Goal: Download file/media

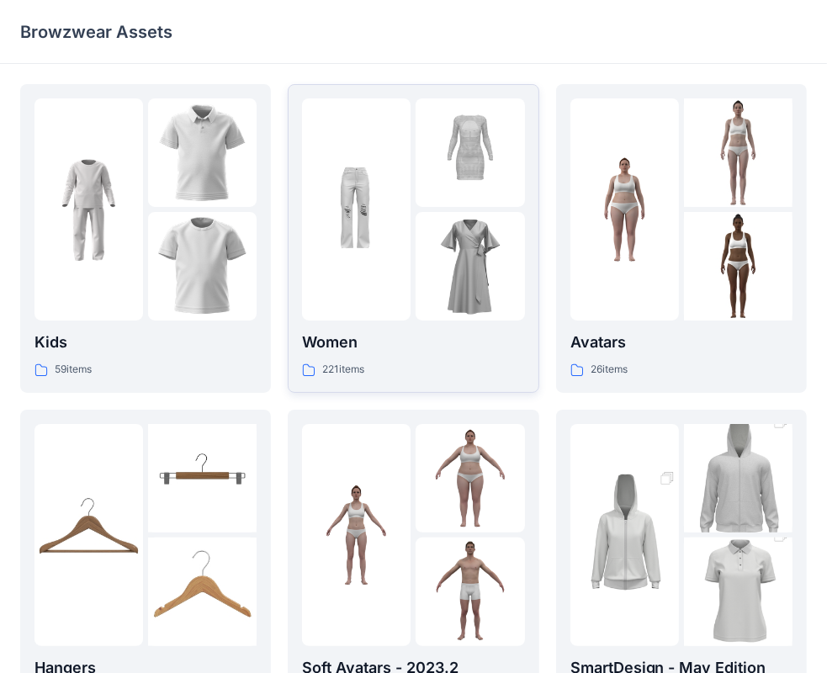
click at [397, 198] on img at bounding box center [356, 210] width 108 height 108
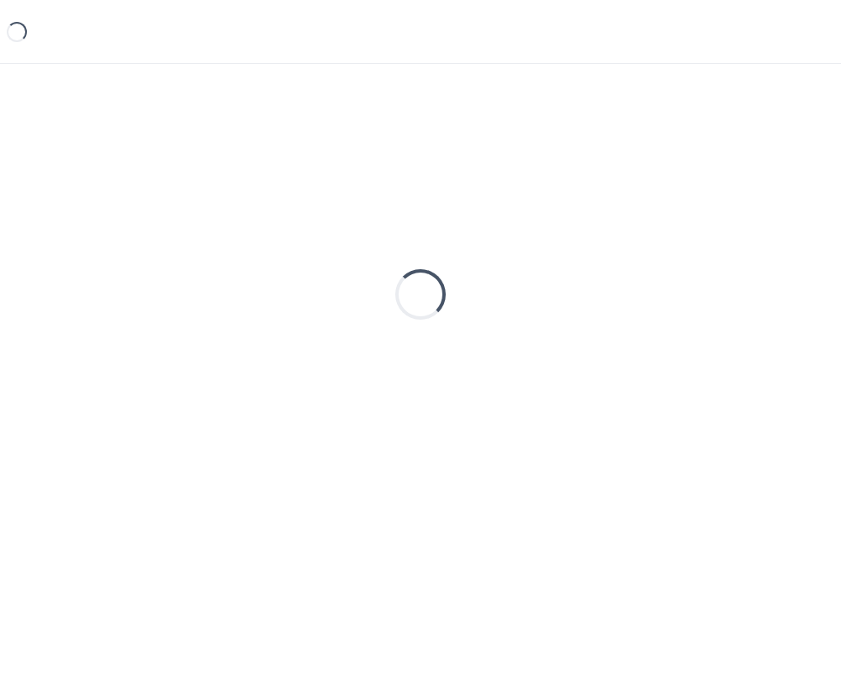
click at [397, 198] on div "Loading..." at bounding box center [420, 294] width 801 height 421
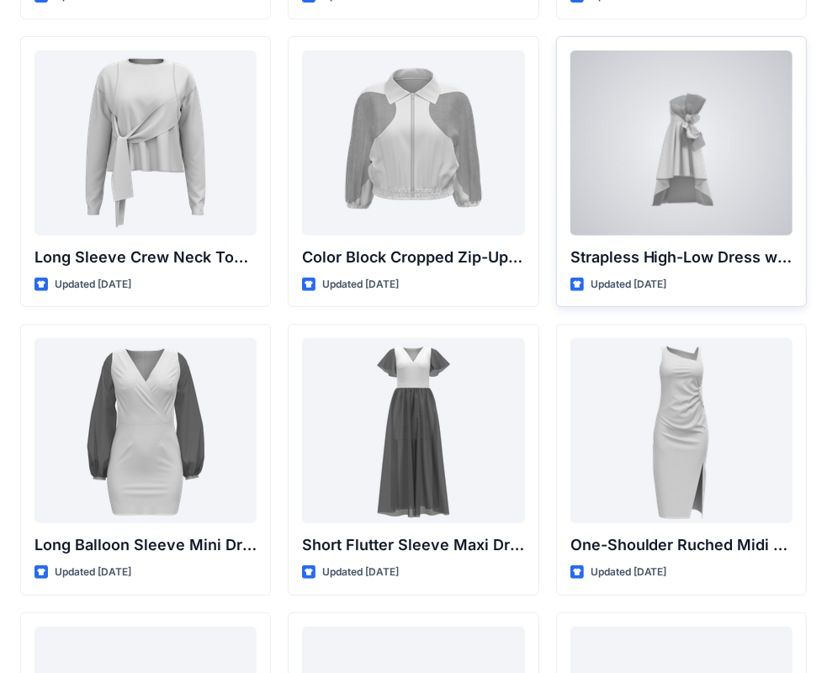
scroll to position [589, 0]
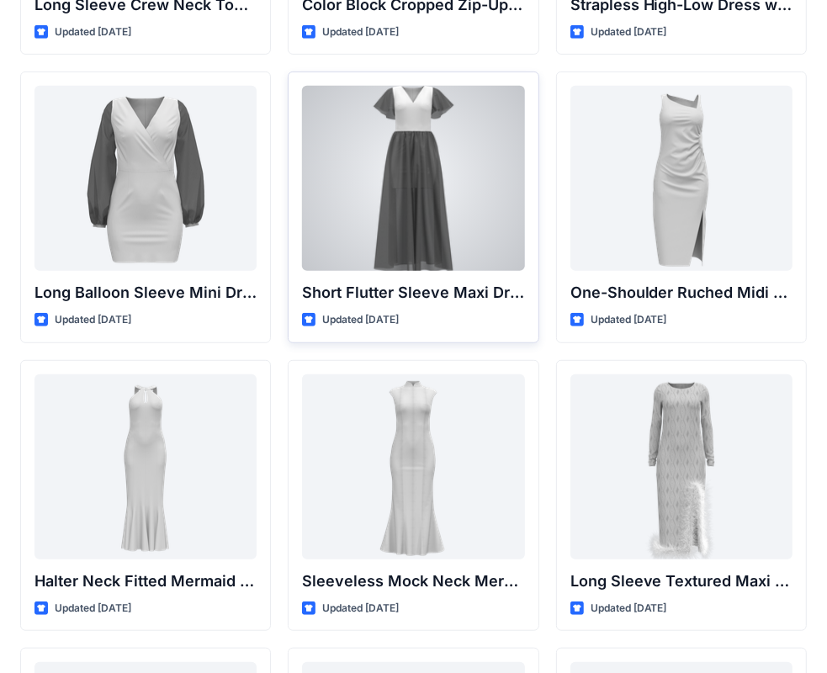
click at [395, 185] on div at bounding box center [413, 178] width 222 height 185
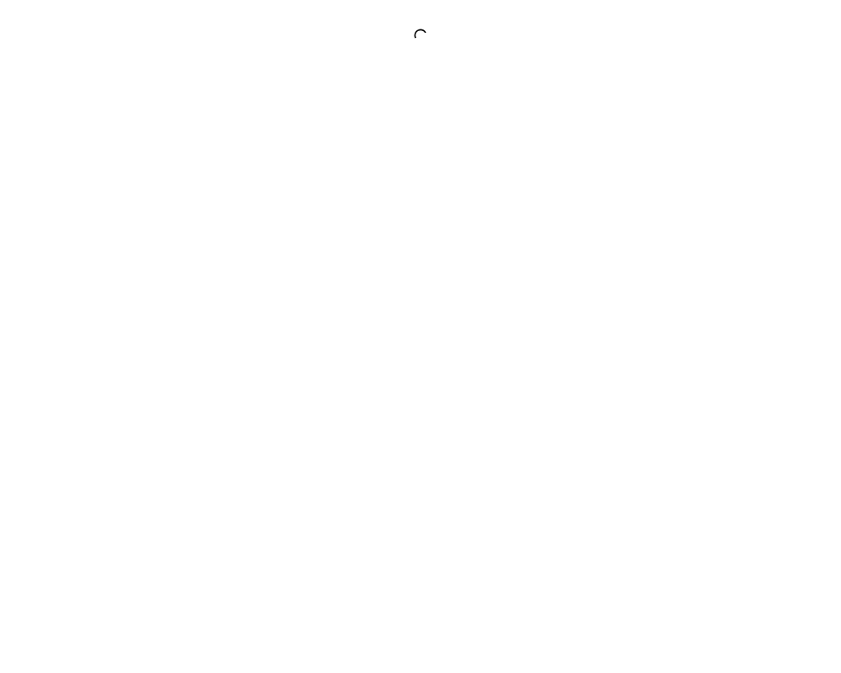
click at [395, 185] on div at bounding box center [420, 336] width 841 height 673
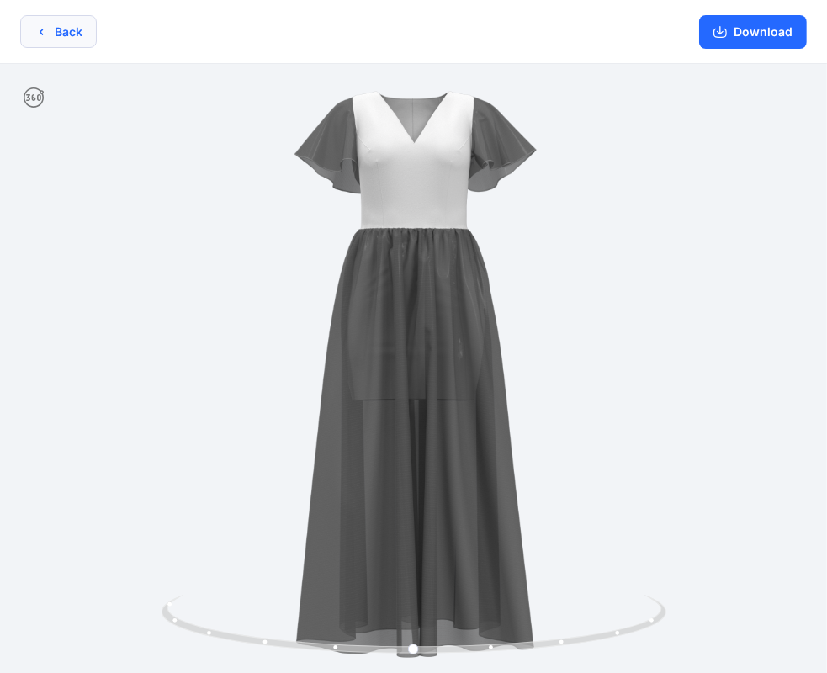
click at [44, 39] on button "Back" at bounding box center [58, 31] width 77 height 33
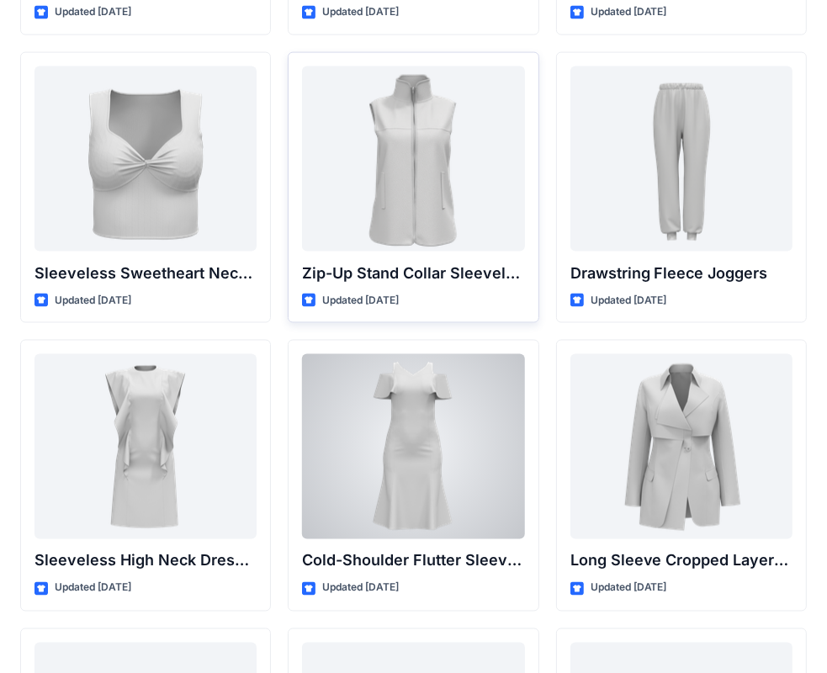
scroll to position [5735, 0]
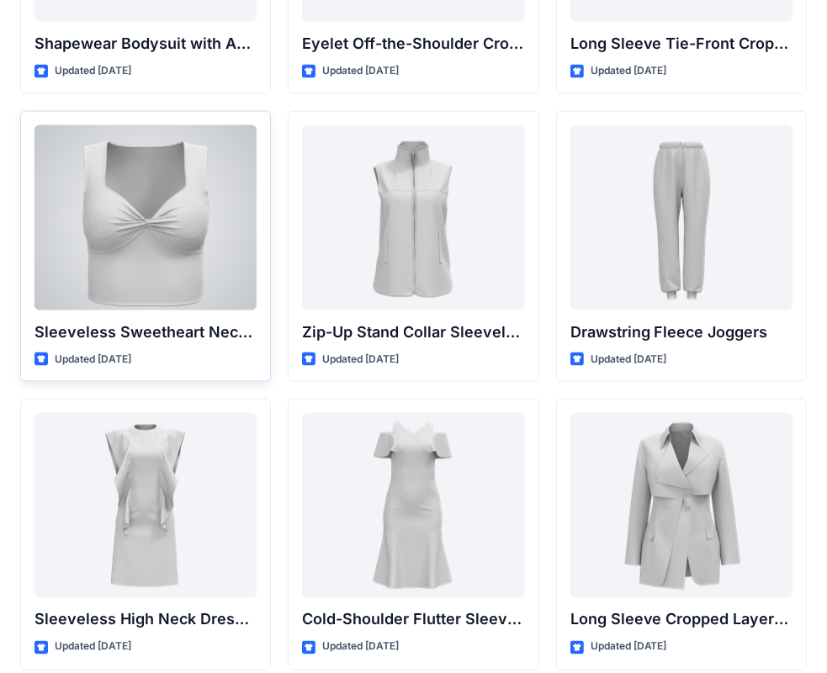
click at [146, 260] on div at bounding box center [145, 217] width 222 height 185
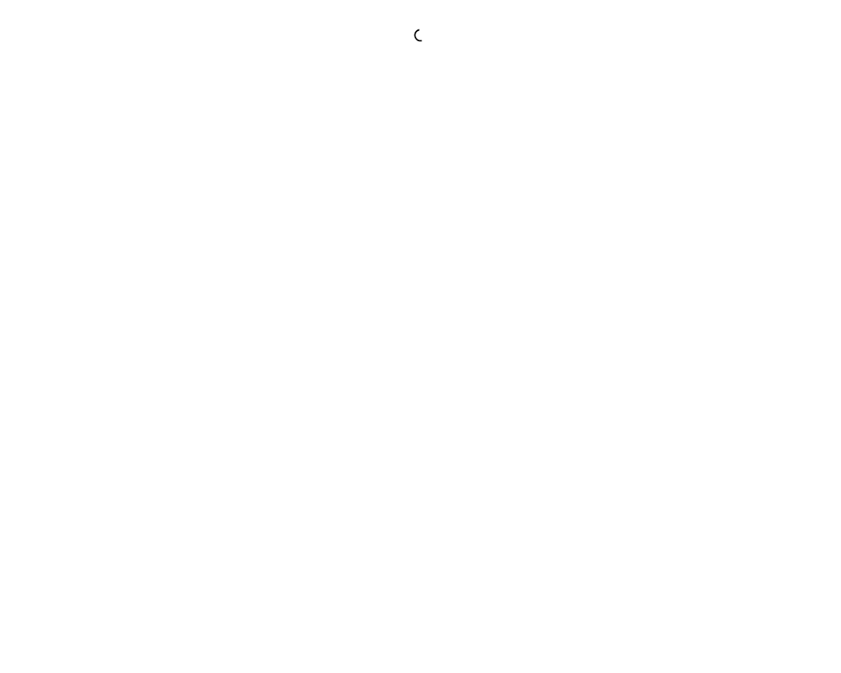
click at [146, 260] on div at bounding box center [420, 336] width 841 height 673
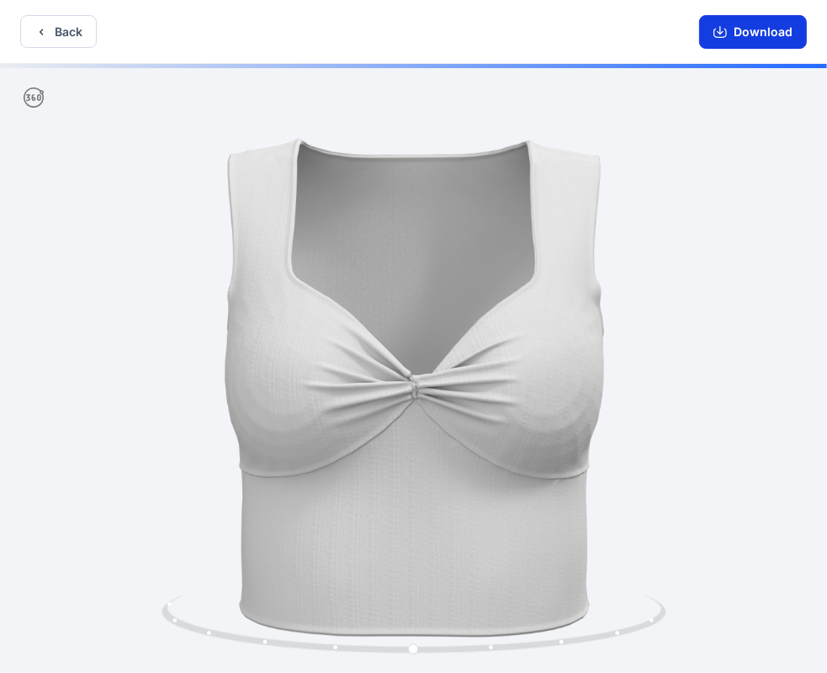
click at [749, 36] on button "Download" at bounding box center [753, 32] width 108 height 34
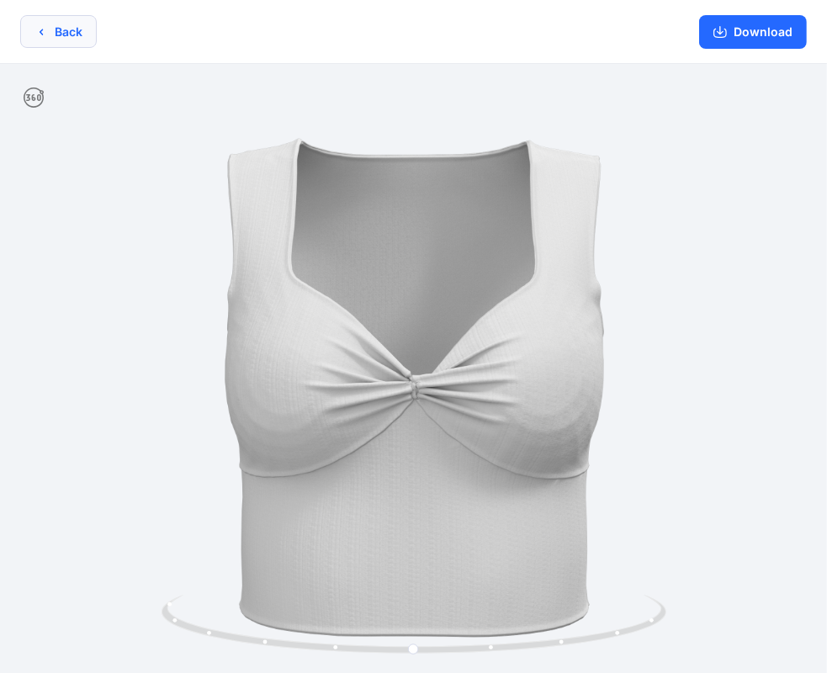
click at [77, 29] on button "Back" at bounding box center [58, 31] width 77 height 33
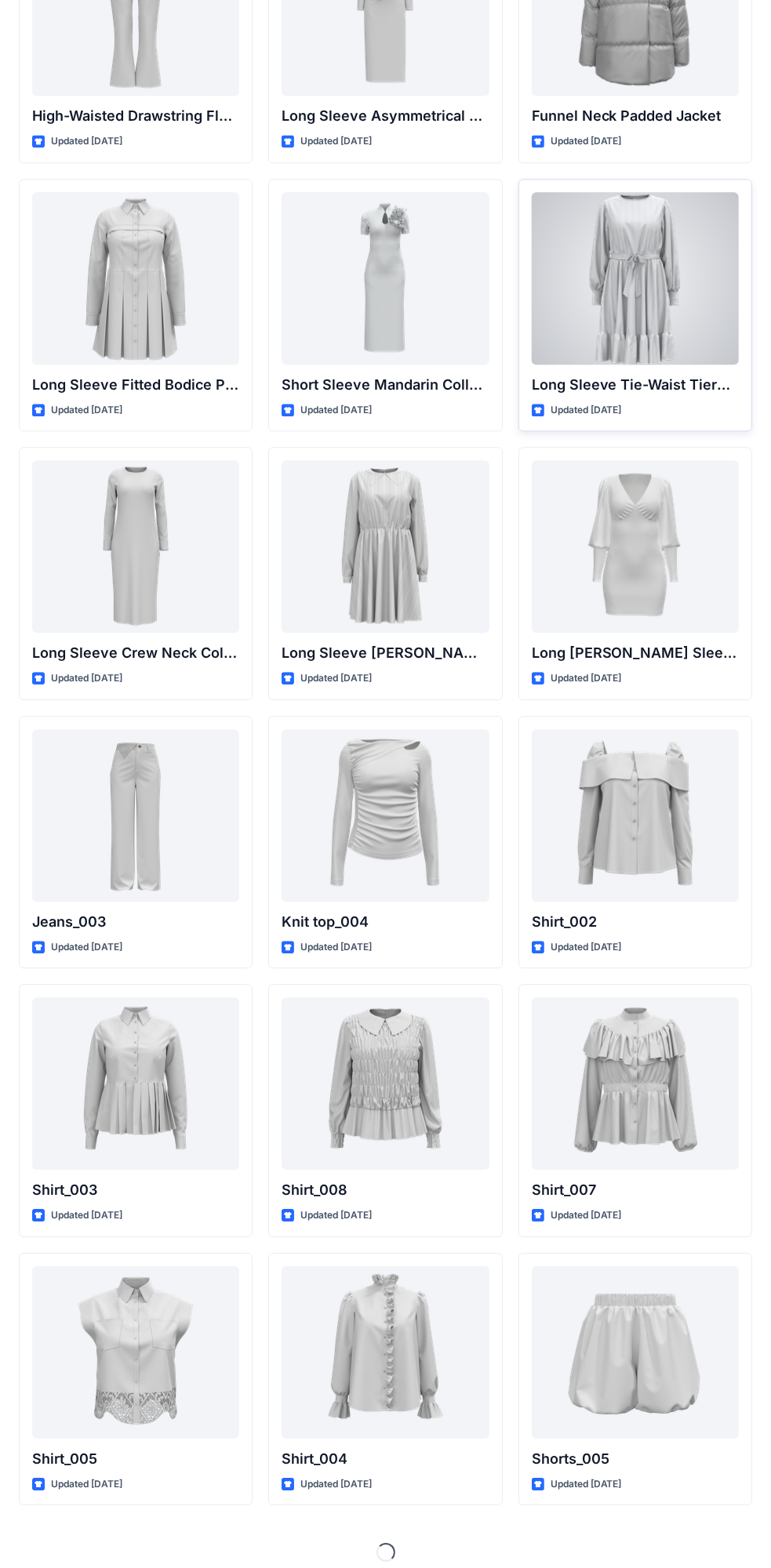
scroll to position [6081, 0]
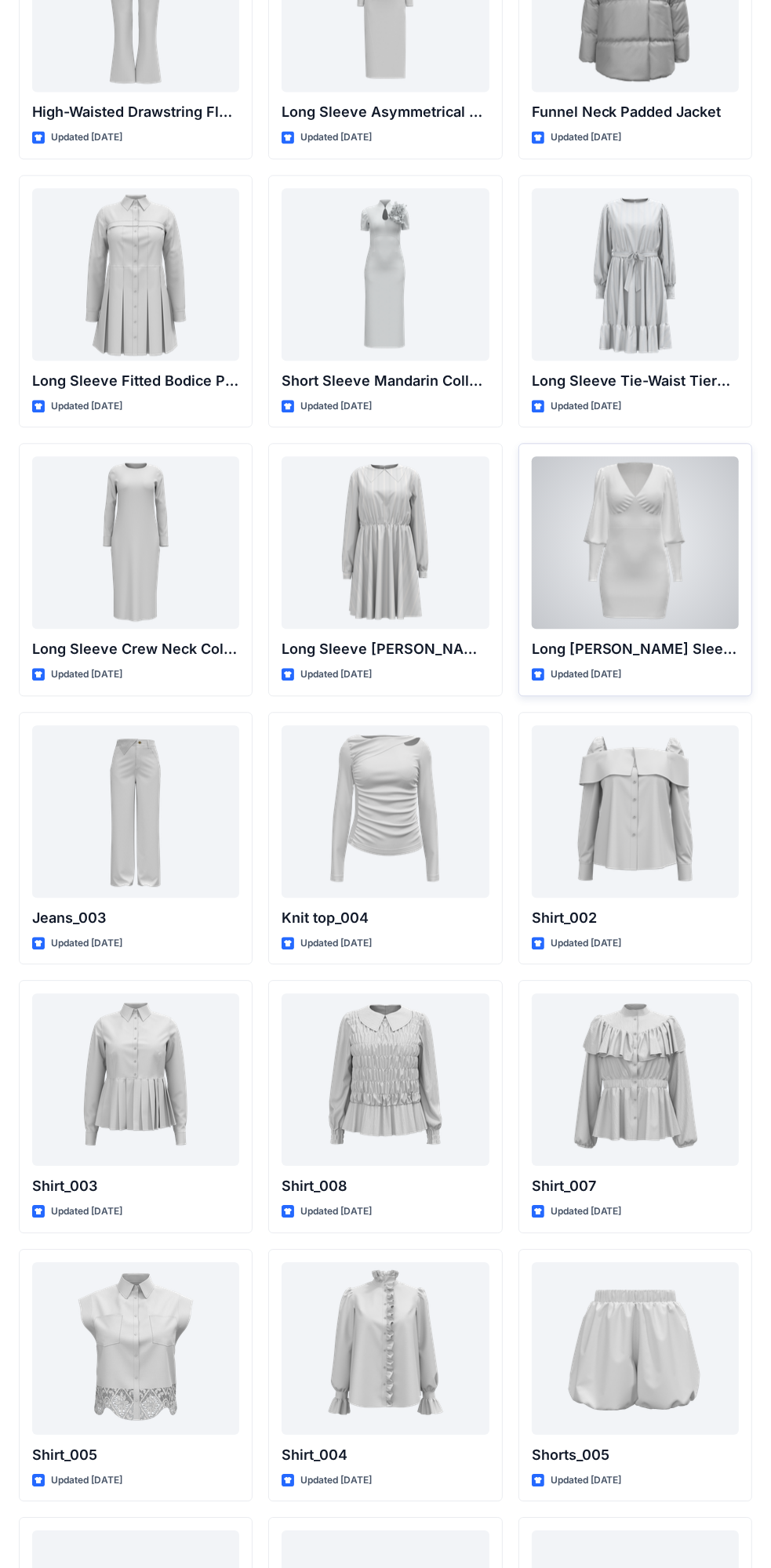
click at [635, 494] on div at bounding box center [635, 543] width 207 height 172
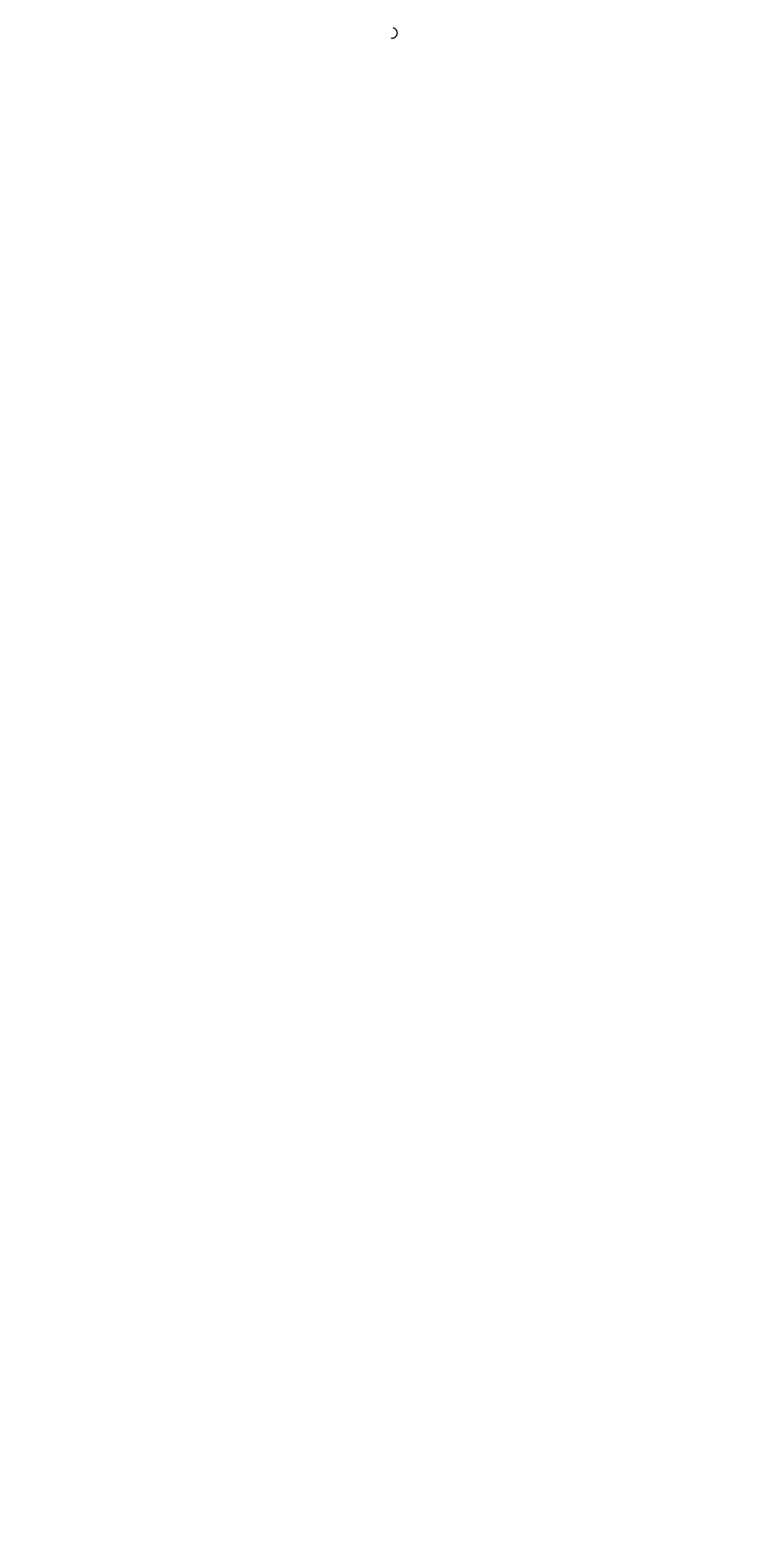
click at [635, 494] on div at bounding box center [392, 784] width 784 height 1568
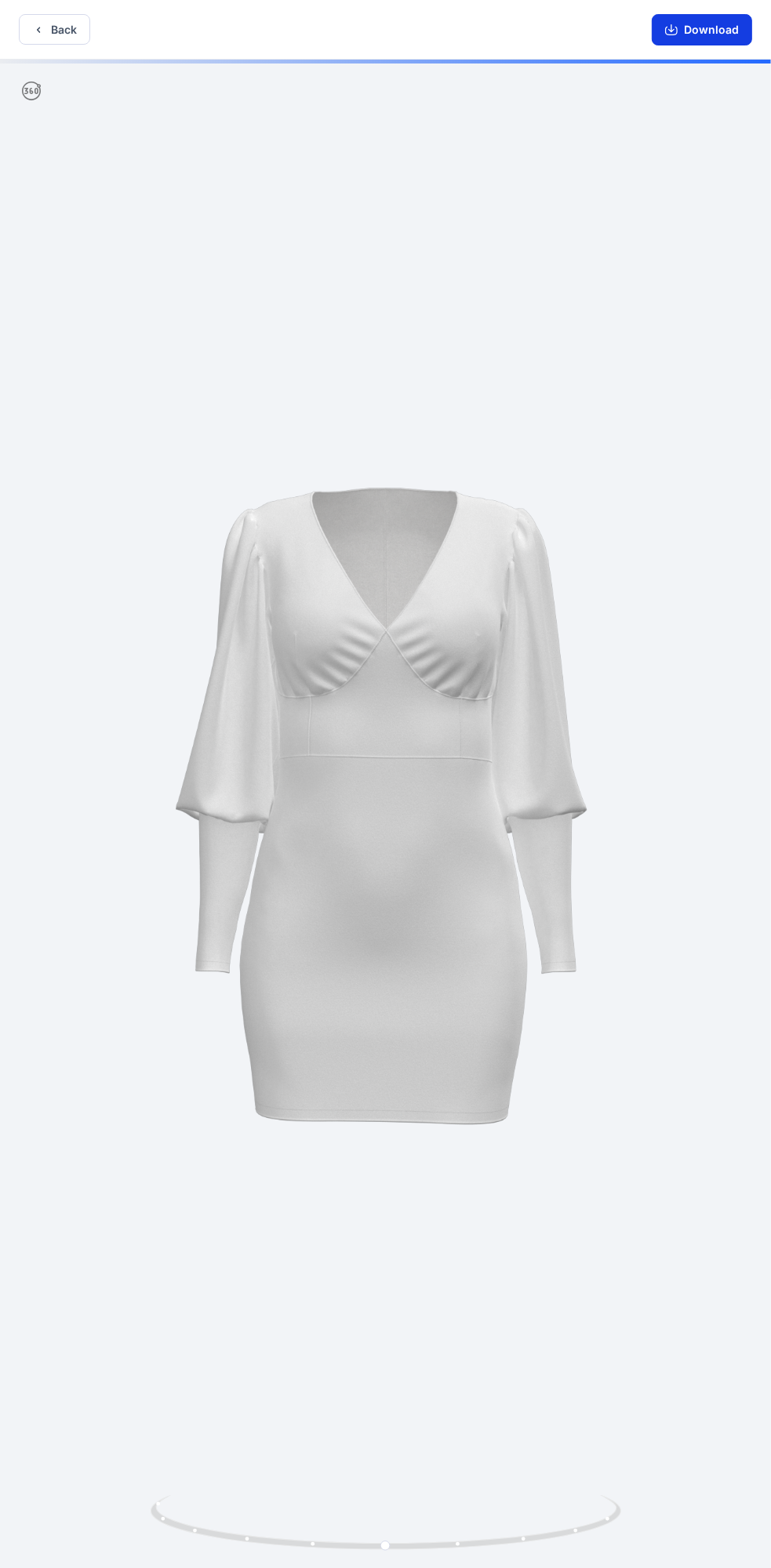
click at [712, 28] on button "Download" at bounding box center [702, 30] width 101 height 32
click at [53, 34] on button "Back" at bounding box center [54, 29] width 72 height 31
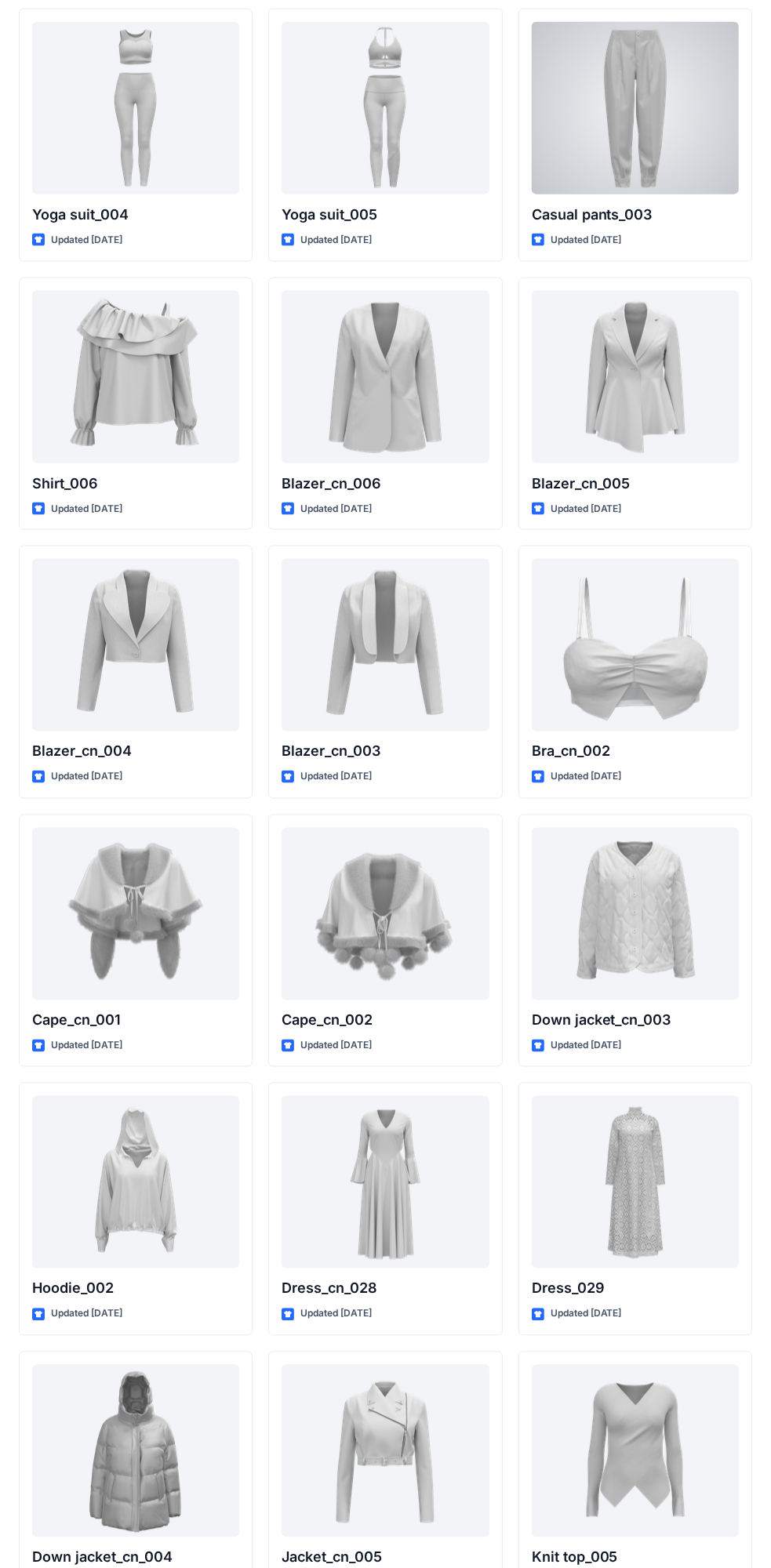
scroll to position [9168, 0]
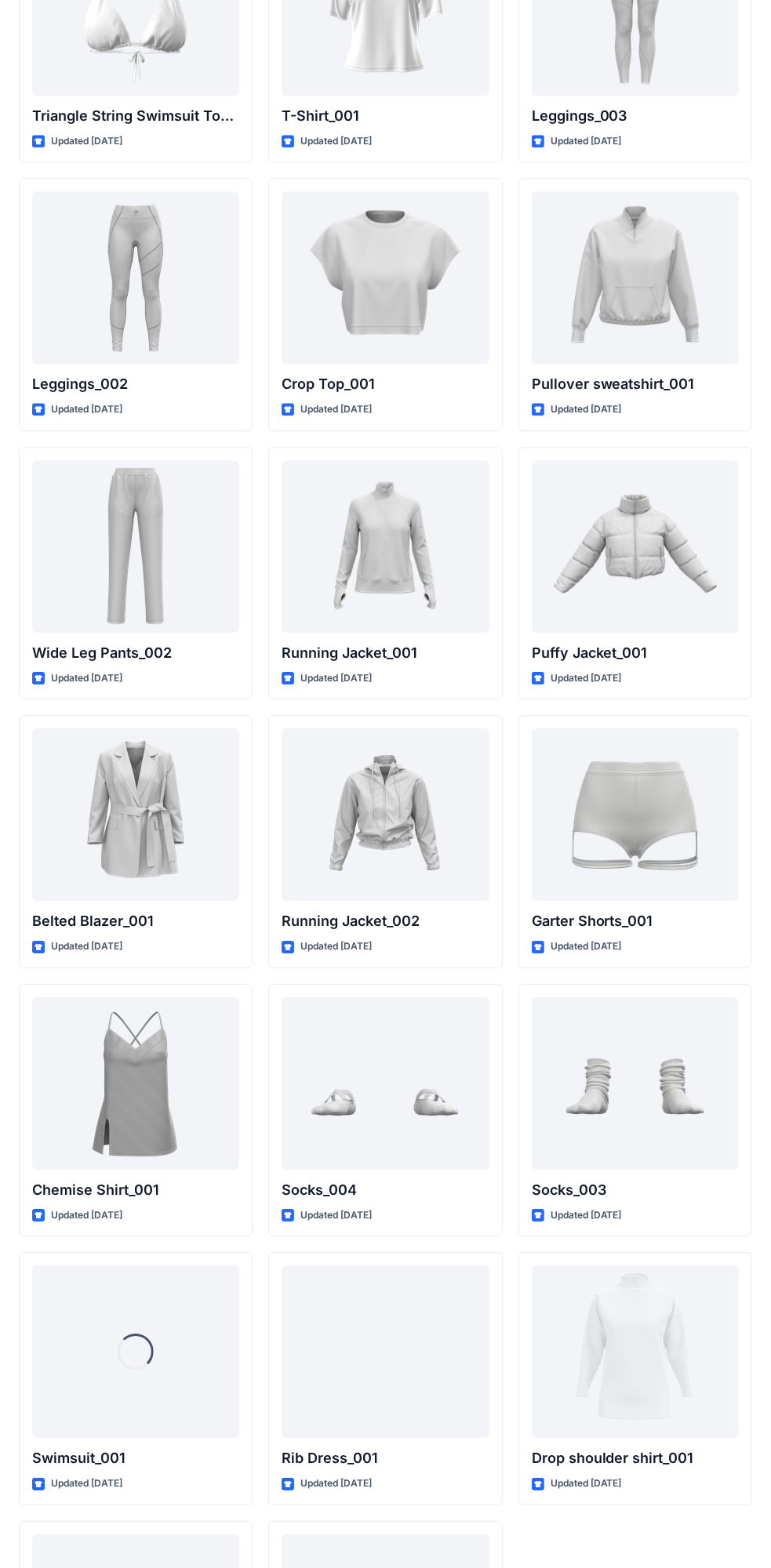
scroll to position [18365, 0]
